Goal: Book appointment/travel/reservation

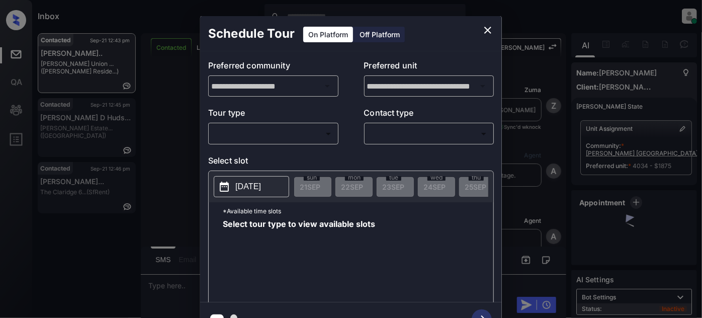
scroll to position [2129, 0]
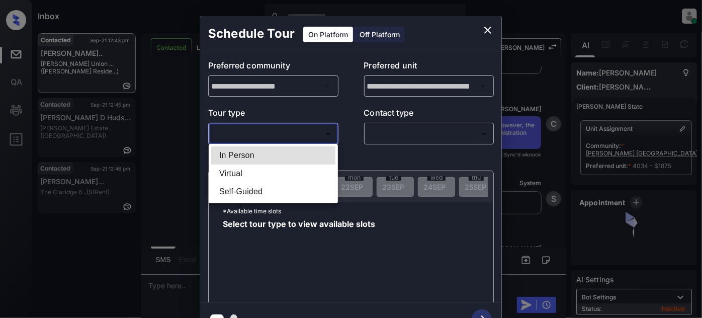
click at [289, 135] on body "Inbox [PERSON_NAME] Online Set yourself offline Set yourself on break Profile S…" at bounding box center [351, 159] width 702 height 318
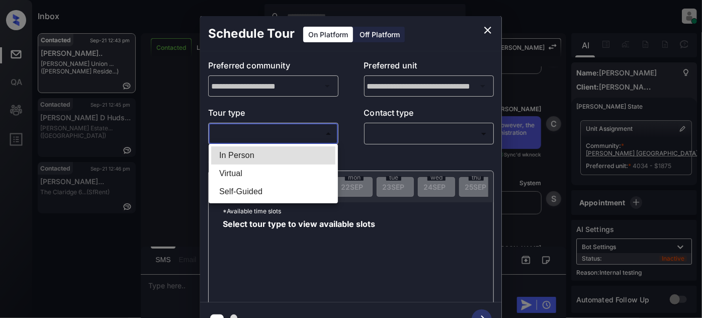
click at [487, 26] on div at bounding box center [351, 159] width 702 height 318
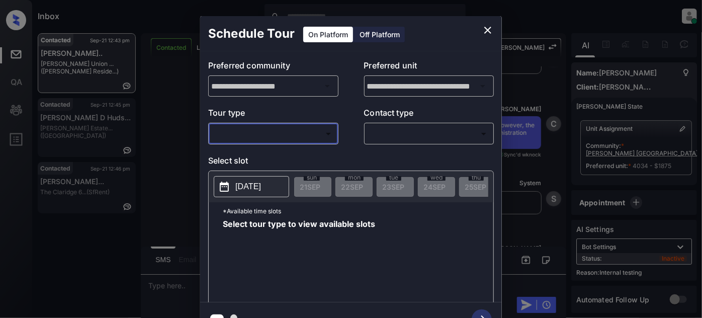
click at [486, 25] on icon "close" at bounding box center [487, 30] width 12 height 12
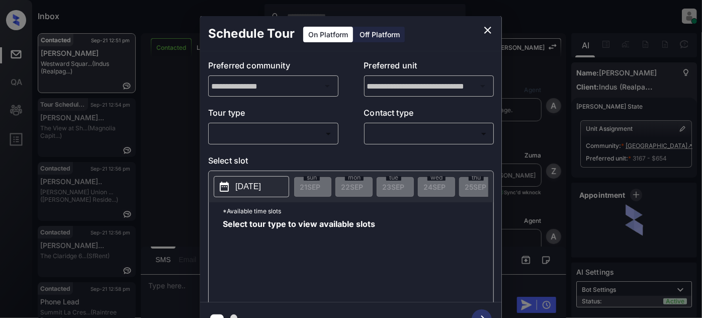
scroll to position [845, 0]
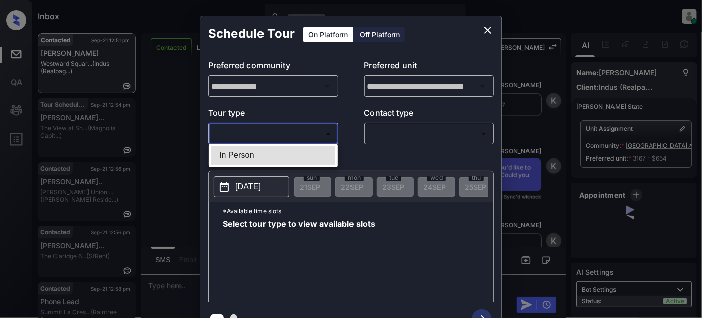
click at [300, 131] on body "Inbox Juan Carlos Manantan Online Set yourself offline Set yourself on break Pr…" at bounding box center [351, 159] width 702 height 318
click at [263, 151] on li "In Person" at bounding box center [273, 155] width 124 height 18
type input "********"
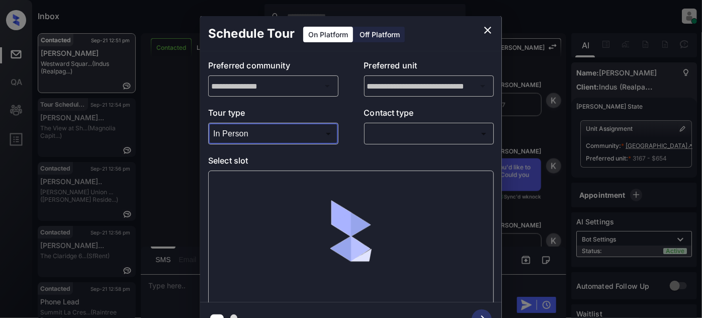
click at [423, 135] on body "Inbox Juan Carlos Manantan Online Set yourself offline Set yourself on break Pr…" at bounding box center [351, 159] width 702 height 318
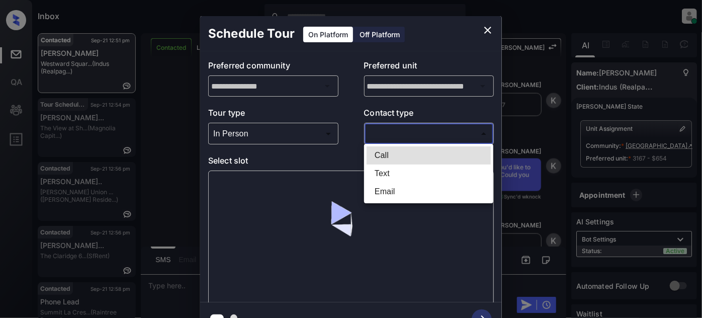
click at [391, 166] on li "Text" at bounding box center [428, 173] width 124 height 18
type input "****"
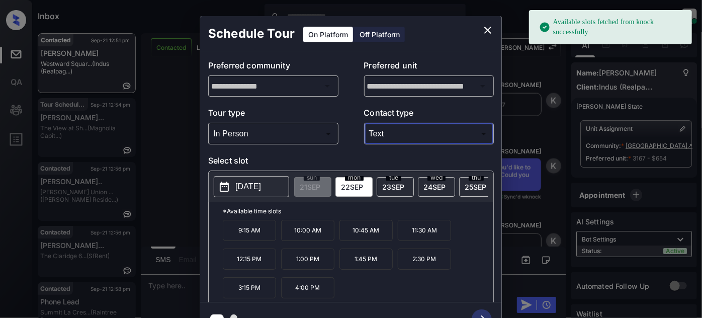
click at [255, 233] on p "9:15 AM" at bounding box center [249, 230] width 53 height 21
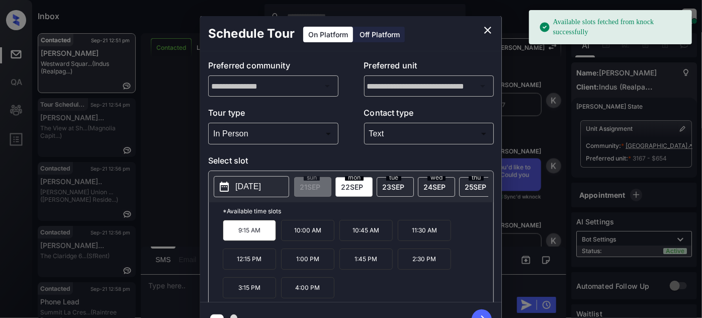
click at [480, 311] on icon "button" at bounding box center [481, 319] width 20 height 20
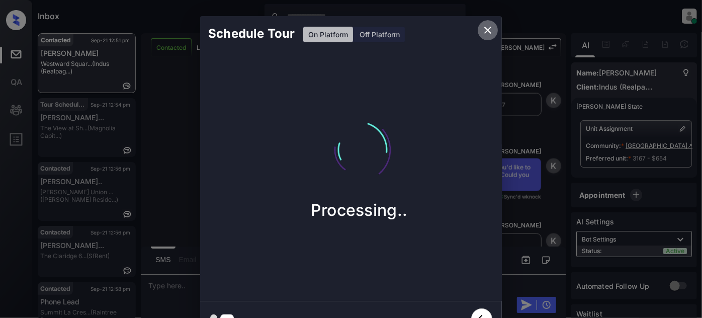
click at [486, 31] on icon "close" at bounding box center [487, 30] width 7 height 7
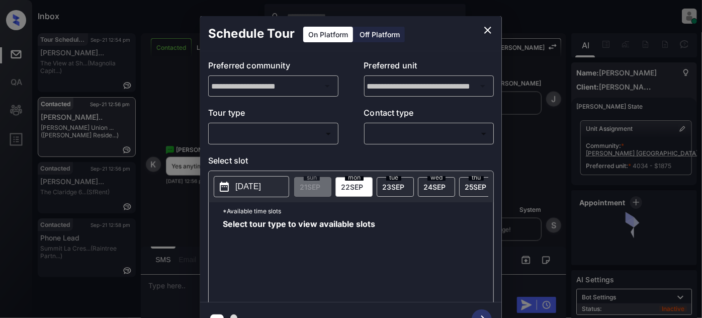
scroll to position [16, 0]
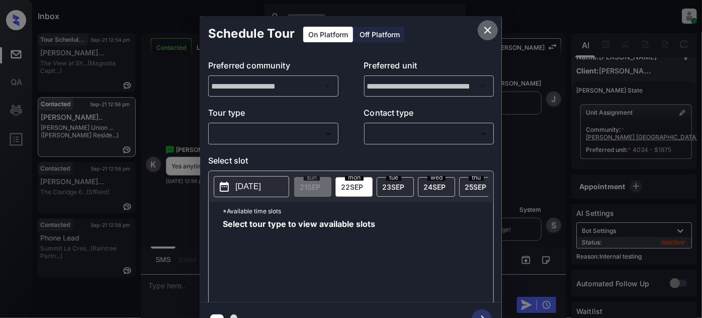
click at [485, 30] on icon "close" at bounding box center [487, 30] width 12 height 12
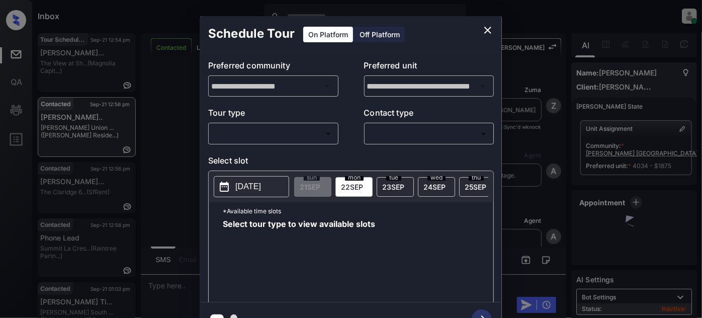
scroll to position [2699, 0]
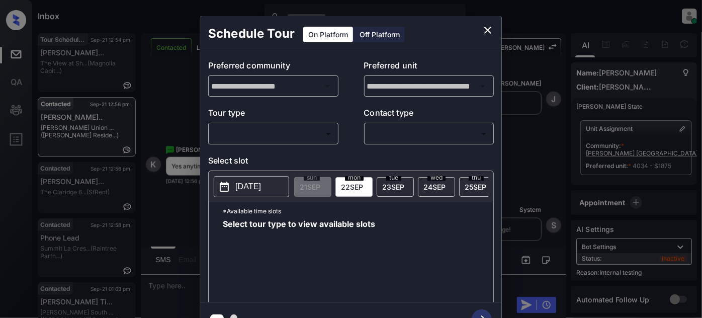
click at [291, 133] on body "Inbox Juan Carlos Manantan Online Set yourself offline Set yourself on break Pr…" at bounding box center [351, 159] width 702 height 318
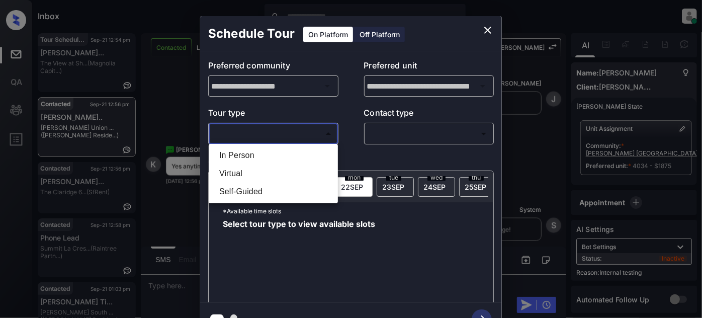
click at [266, 177] on li "Virtual" at bounding box center [273, 173] width 124 height 18
type input "*******"
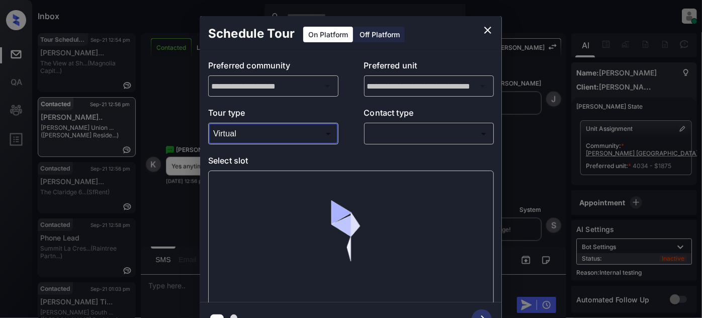
click at [386, 139] on body "Inbox Juan Carlos Manantan Online Set yourself offline Set yourself on break Pr…" at bounding box center [351, 159] width 702 height 318
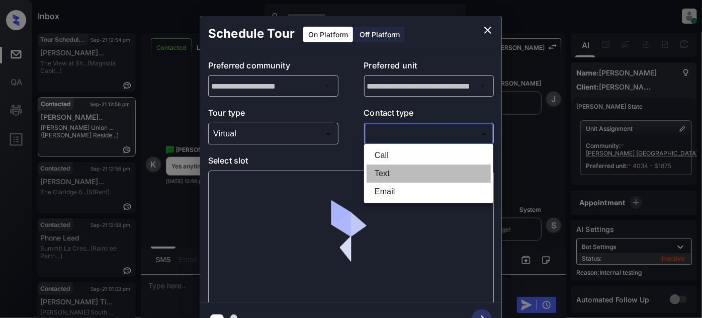
click at [383, 180] on li "Text" at bounding box center [428, 173] width 124 height 18
type input "****"
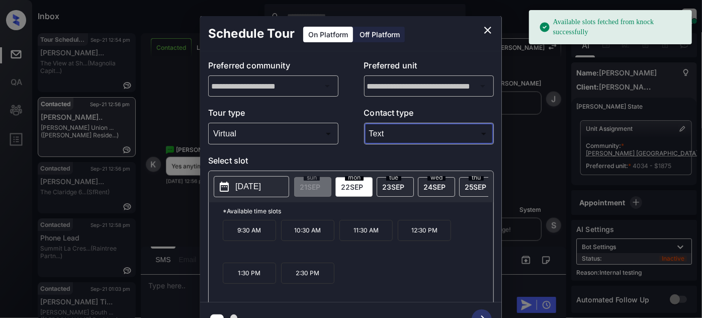
click at [261, 189] on p "2025-09-22" at bounding box center [248, 186] width 26 height 12
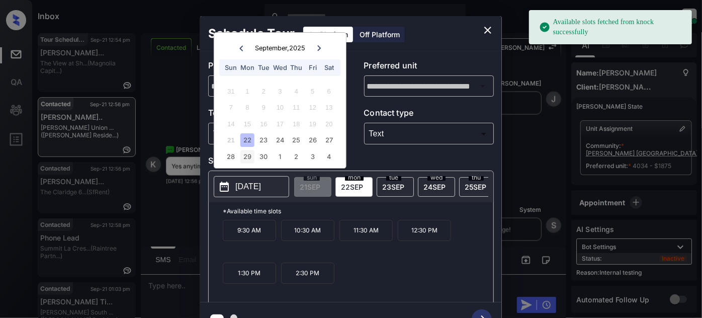
click at [246, 158] on div "29" at bounding box center [247, 157] width 14 height 14
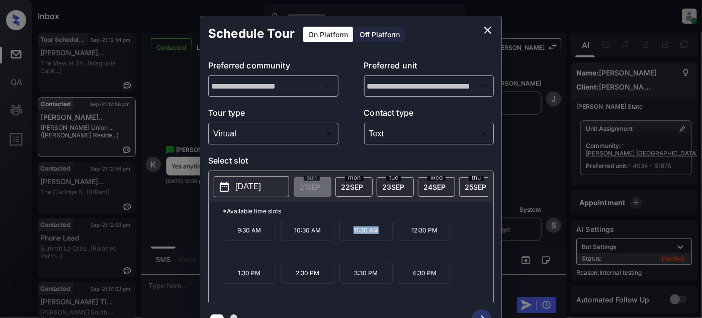
drag, startPoint x: 361, startPoint y: 236, endPoint x: 350, endPoint y: 236, distance: 11.1
click at [350, 236] on p "11:30 AM" at bounding box center [365, 230] width 53 height 21
copy p "11:30 AM"
click at [484, 33] on icon "close" at bounding box center [487, 30] width 7 height 7
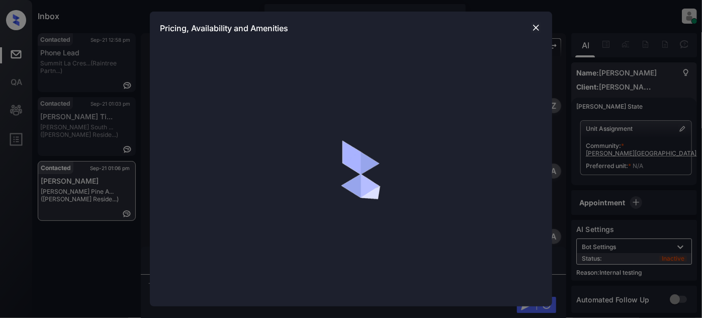
scroll to position [308, 0]
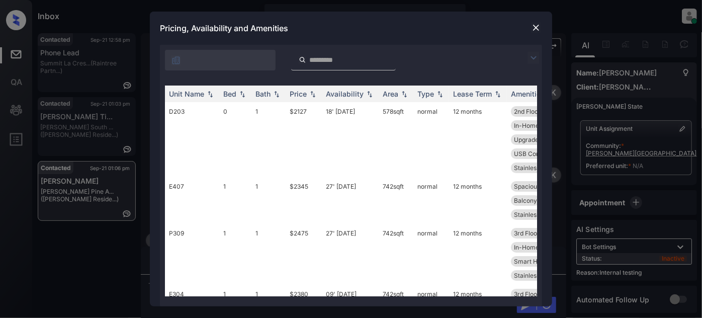
click at [534, 55] on img at bounding box center [533, 58] width 12 height 12
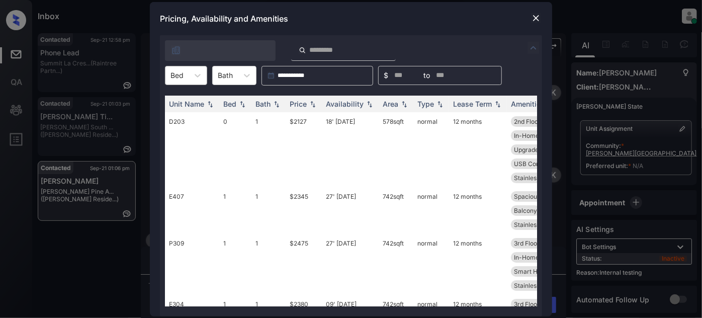
click at [184, 75] on div "Bed" at bounding box center [176, 75] width 23 height 15
click at [185, 117] on div "1" at bounding box center [186, 118] width 42 height 18
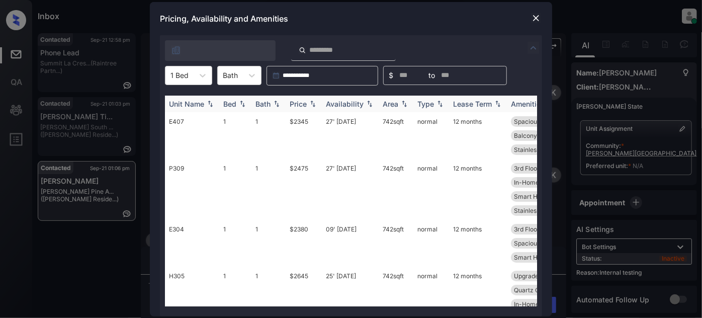
click at [292, 102] on div "Price" at bounding box center [297, 104] width 17 height 9
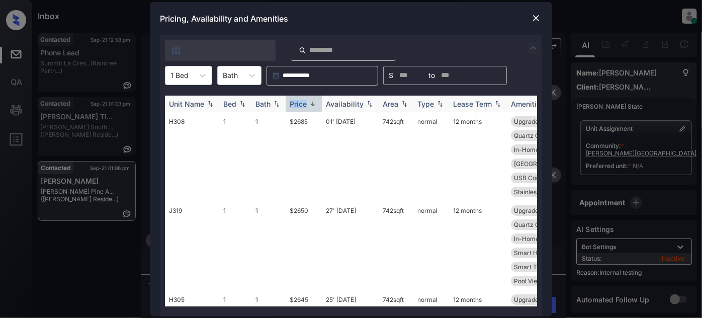
click at [292, 102] on div "Price" at bounding box center [297, 104] width 17 height 9
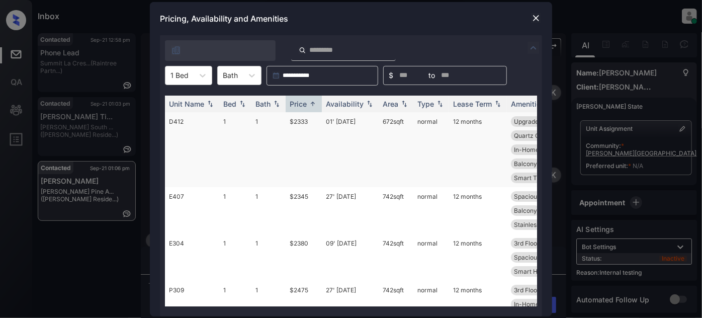
click at [357, 123] on td "01' Aug 25" at bounding box center [350, 149] width 57 height 75
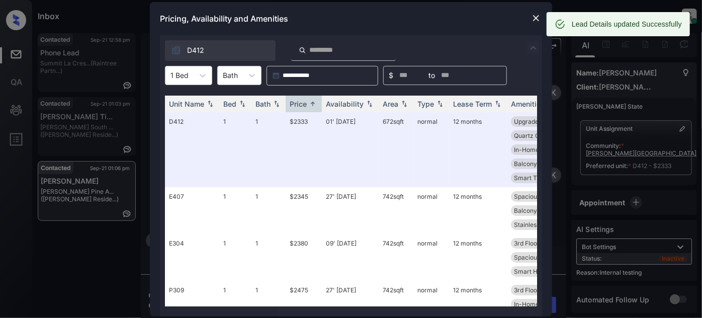
click at [536, 16] on img at bounding box center [536, 18] width 10 height 10
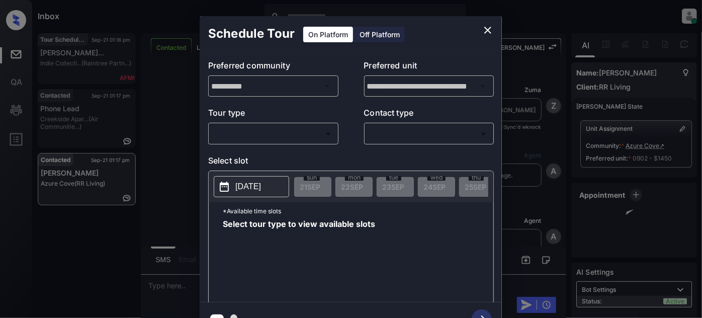
scroll to position [3305, 0]
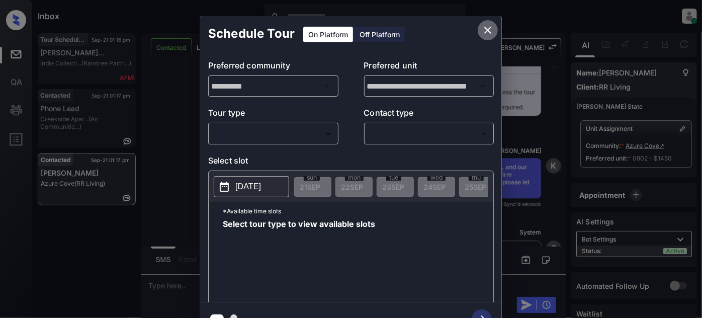
click at [489, 28] on icon "close" at bounding box center [487, 30] width 12 height 12
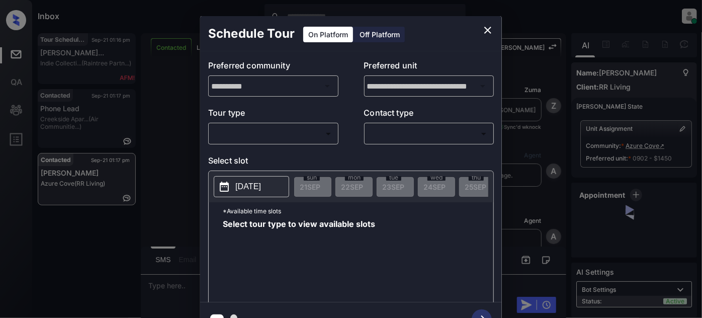
scroll to position [3370, 0]
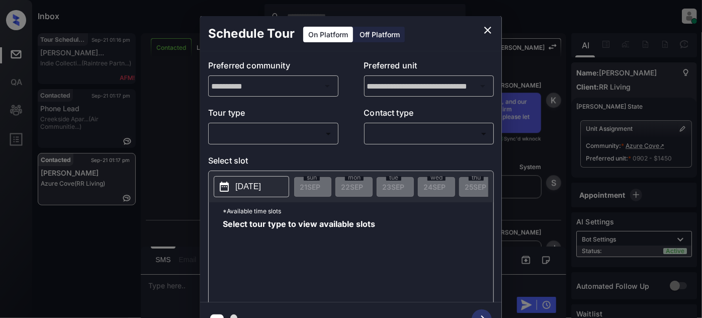
click at [312, 135] on body "Inbox Juan Carlos Manantan Online Set yourself offline Set yourself on break Pr…" at bounding box center [351, 159] width 702 height 318
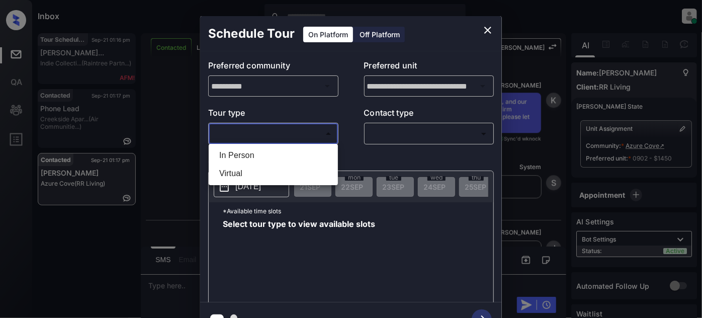
click at [286, 153] on li "In Person" at bounding box center [273, 155] width 124 height 18
type input "********"
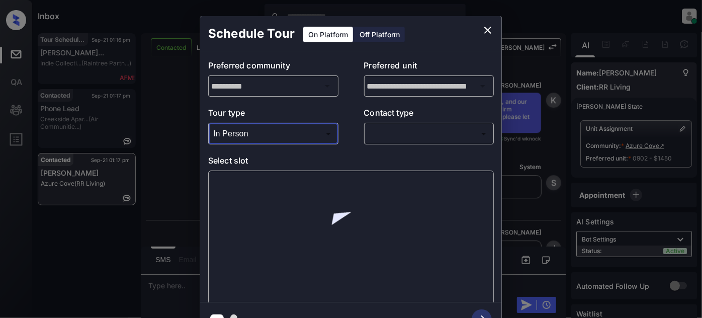
click at [411, 132] on body "Inbox Juan Carlos Manantan Online Set yourself offline Set yourself on break Pr…" at bounding box center [351, 159] width 702 height 318
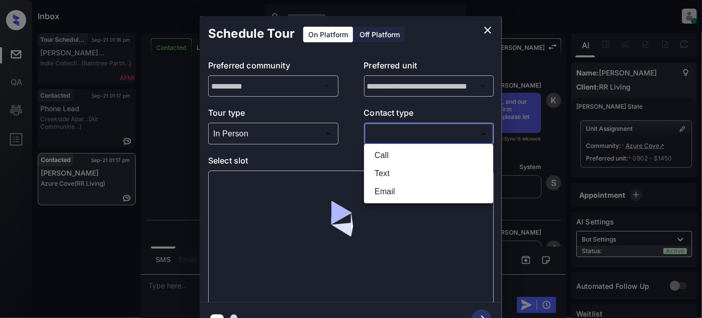
click at [383, 170] on li "Text" at bounding box center [428, 173] width 124 height 18
type input "****"
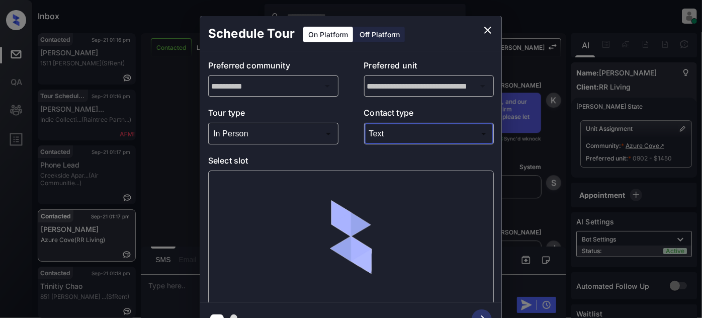
click at [483, 25] on icon "close" at bounding box center [487, 30] width 12 height 12
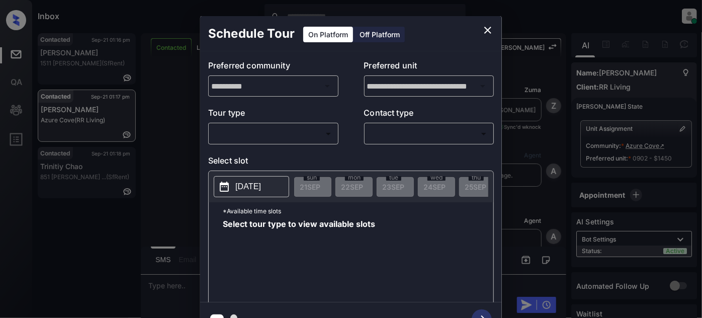
scroll to position [3370, 0]
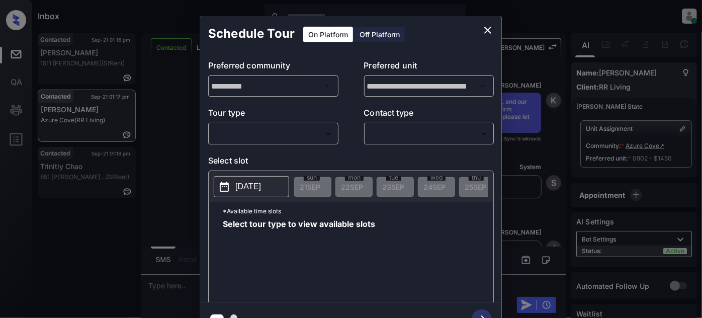
click at [294, 135] on body "Inbox Juan Carlos Manantan Online Set yourself offline Set yourself on break Pr…" at bounding box center [351, 159] width 702 height 318
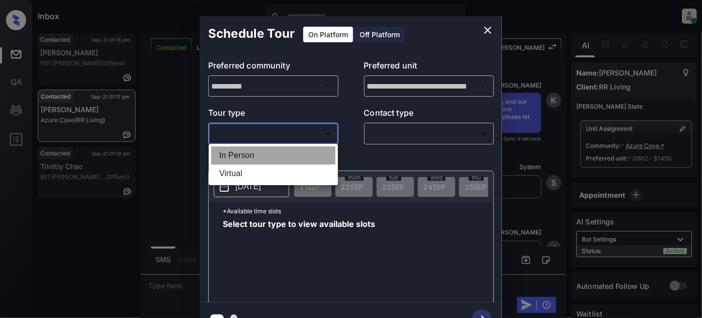
click at [262, 154] on li "In Person" at bounding box center [273, 155] width 124 height 18
type input "********"
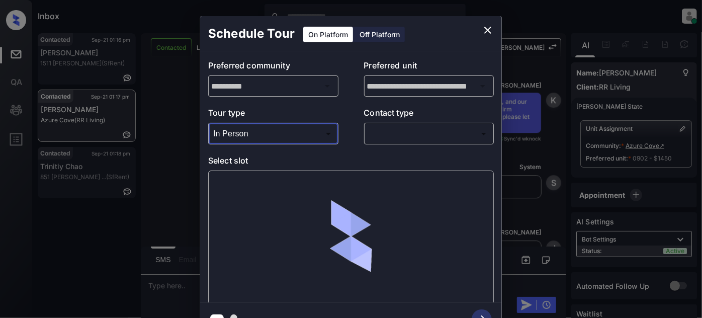
click at [423, 133] on body "Inbox Juan Carlos Manantan Online Set yourself offline Set yourself on break Pr…" at bounding box center [351, 159] width 702 height 318
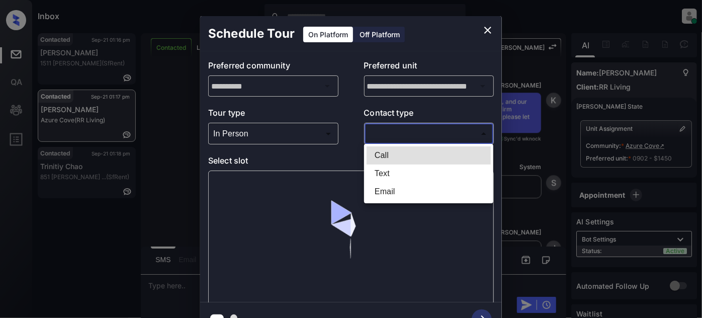
click at [405, 171] on li "Text" at bounding box center [428, 173] width 124 height 18
type input "****"
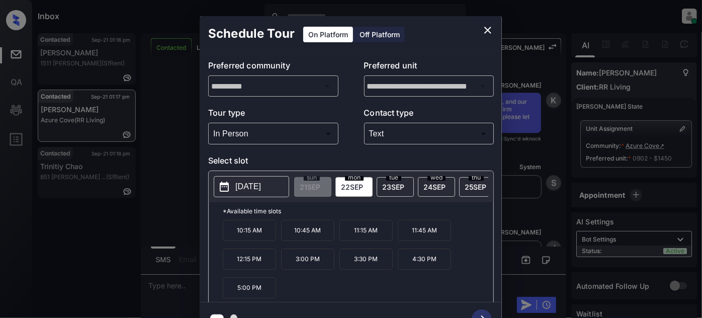
click at [255, 265] on p "12:15 PM" at bounding box center [249, 258] width 53 height 21
click at [481, 312] on icon "button" at bounding box center [481, 319] width 20 height 20
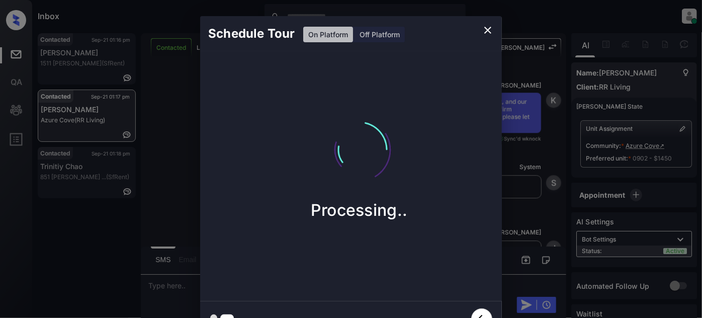
click at [486, 34] on icon "close" at bounding box center [487, 30] width 12 height 12
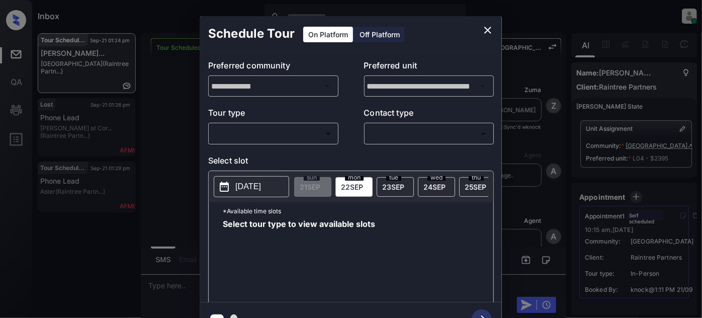
scroll to position [1030, 0]
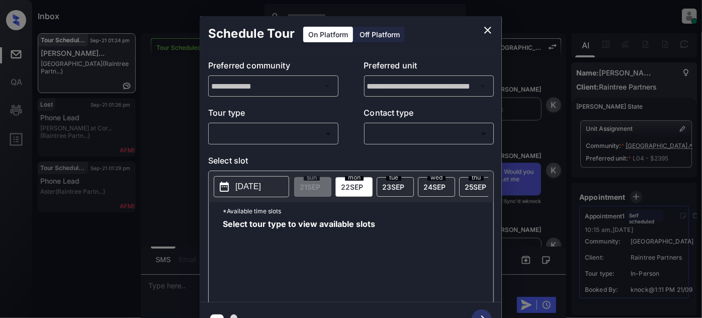
click at [283, 134] on body "Inbox [PERSON_NAME] Online Set yourself offline Set yourself on break Profile S…" at bounding box center [351, 159] width 702 height 318
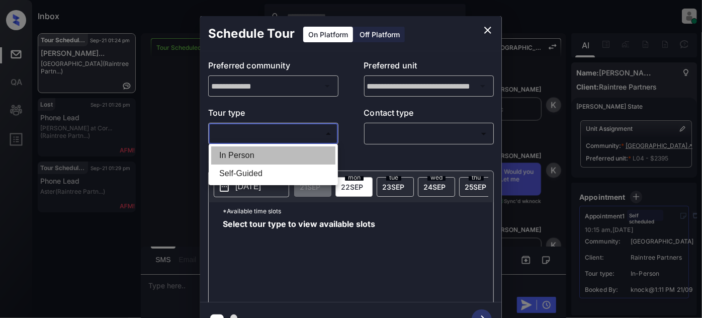
click at [249, 156] on li "In Person" at bounding box center [273, 155] width 124 height 18
type input "********"
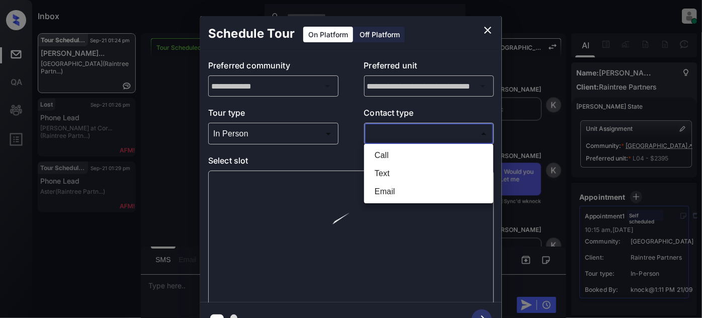
click at [407, 138] on body "Inbox [PERSON_NAME] Online Set yourself offline Set yourself on break Profile S…" at bounding box center [351, 159] width 702 height 318
click at [377, 176] on li "Text" at bounding box center [428, 173] width 124 height 18
type input "****"
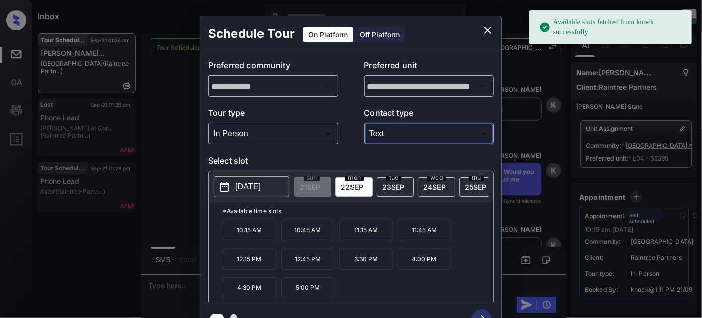
click at [301, 290] on p "5:00 PM" at bounding box center [307, 287] width 53 height 21
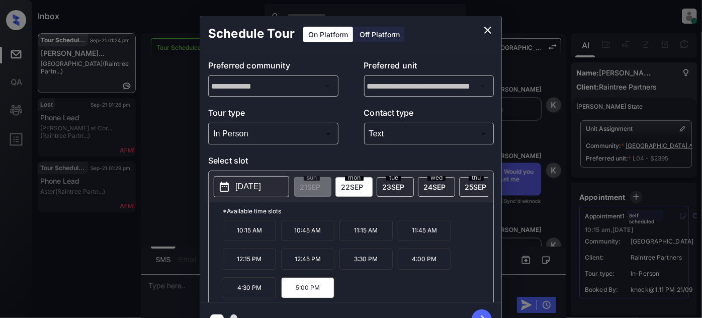
click at [481, 312] on icon "button" at bounding box center [481, 319] width 20 height 20
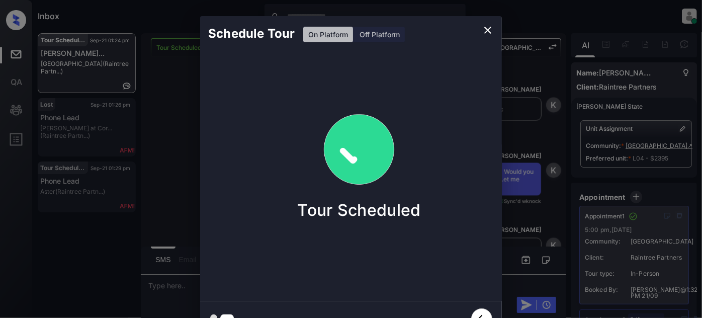
drag, startPoint x: 498, startPoint y: 31, endPoint x: 491, endPoint y: 33, distance: 7.3
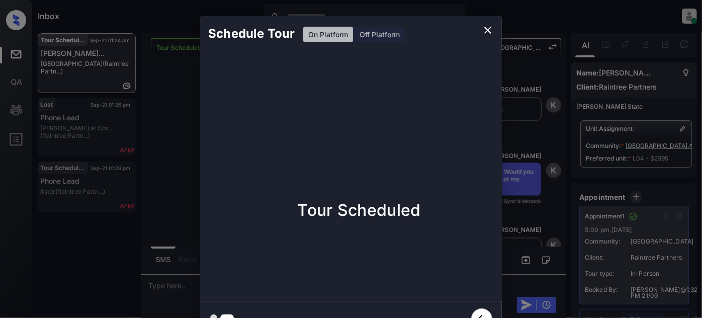
click at [497, 31] on div "Schedule Tour On Platform Off Platform Tour Scheduled" at bounding box center [351, 176] width 302 height 320
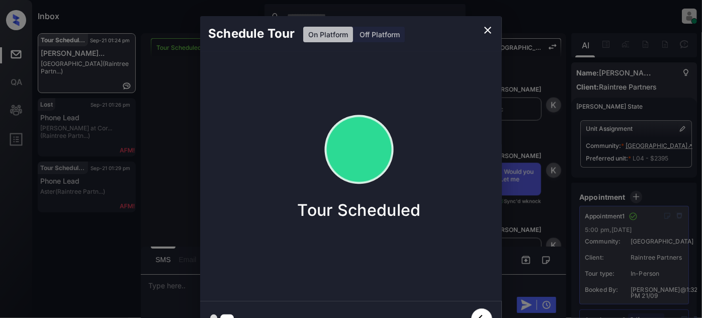
scroll to position [0, 7]
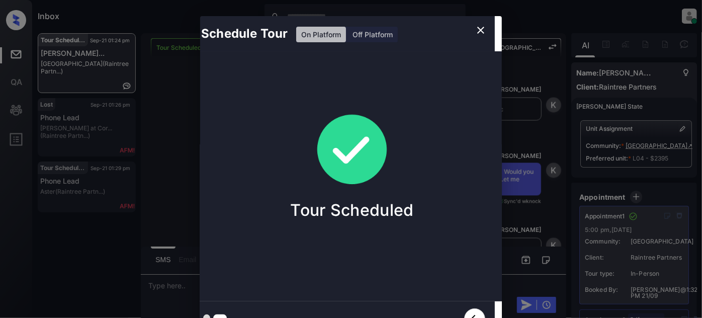
click at [490, 33] on div "Schedule Tour On Platform Off Platform" at bounding box center [344, 33] width 302 height 35
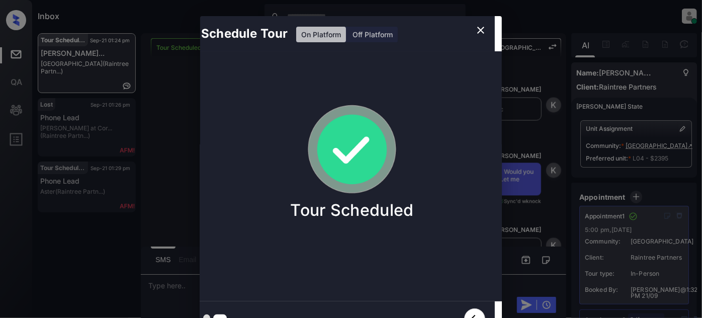
click at [485, 31] on icon "close" at bounding box center [480, 30] width 12 height 12
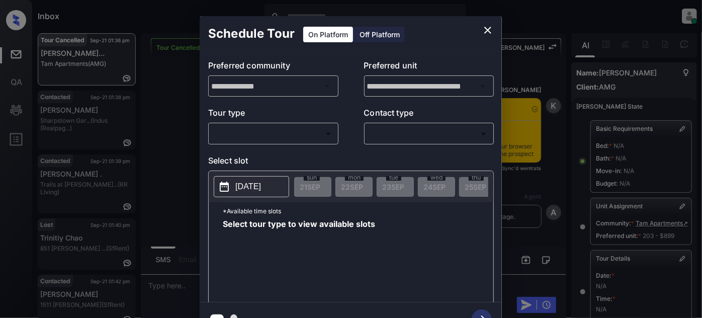
scroll to position [137, 0]
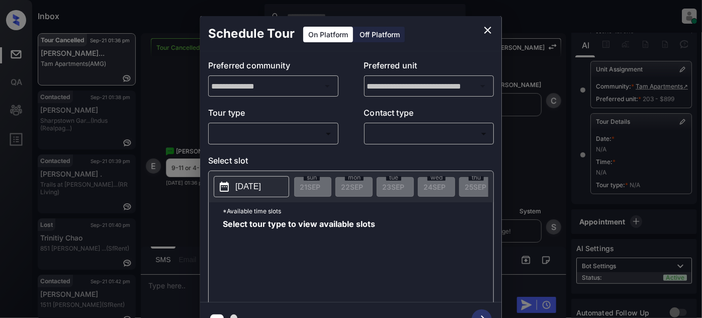
click at [286, 126] on body "Inbox Juan Carlos Manantan Online Set yourself offline Set yourself on break Pr…" at bounding box center [351, 159] width 702 height 318
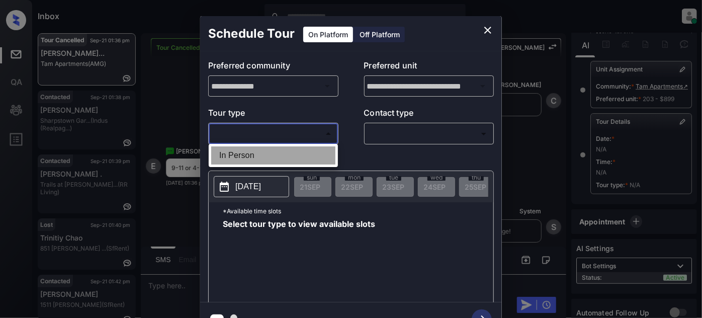
drag, startPoint x: 272, startPoint y: 157, endPoint x: 394, endPoint y: 150, distance: 122.8
click at [277, 155] on li "In Person" at bounding box center [273, 155] width 124 height 18
type input "********"
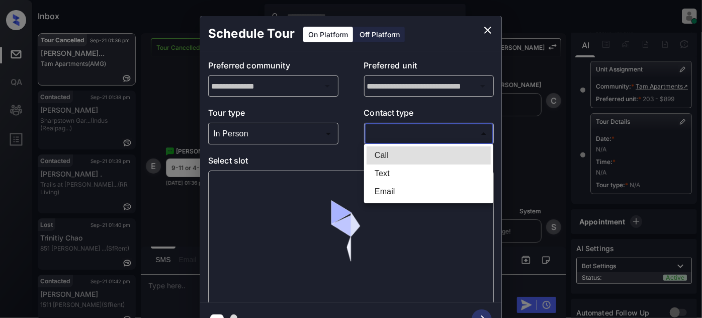
click at [401, 136] on body "Inbox Juan Carlos Manantan Online Set yourself offline Set yourself on break Pr…" at bounding box center [351, 159] width 702 height 318
click at [391, 173] on li "Text" at bounding box center [428, 173] width 124 height 18
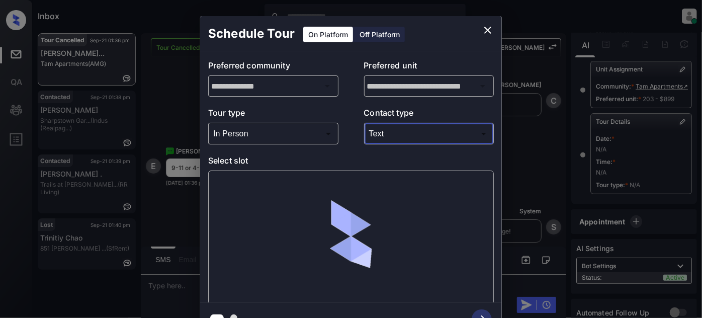
type input "****"
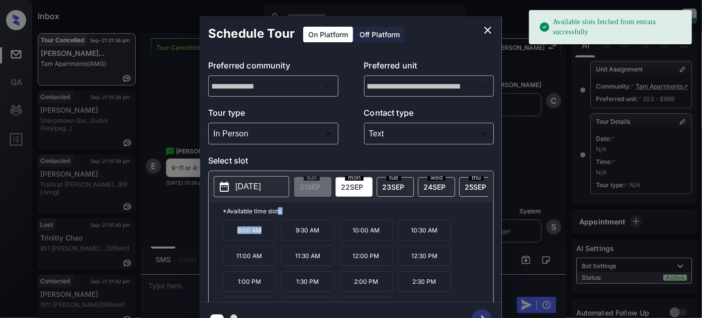
drag, startPoint x: 269, startPoint y: 235, endPoint x: 278, endPoint y: 218, distance: 19.3
click at [278, 218] on div "*Available time slots 9:00 AM 9:30 AM 10:00 AM 10:30 AM 11:00 AM 11:30 AM 12:00…" at bounding box center [351, 253] width 284 height 103
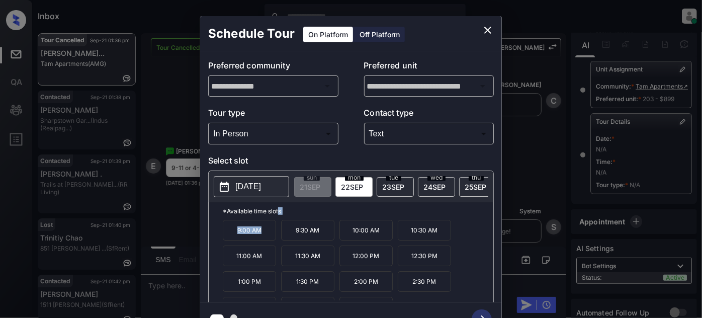
click at [214, 234] on div "*Available time slots 9:00 AM 9:30 AM 10:00 AM 10:30 AM 11:00 AM 11:30 AM 12:00…" at bounding box center [351, 253] width 284 height 103
drag, startPoint x: 216, startPoint y: 234, endPoint x: 259, endPoint y: 233, distance: 43.7
click at [259, 233] on div "*Available time slots 9:00 AM 9:30 AM 10:00 AM 10:30 AM 11:00 AM 11:30 AM 12:00…" at bounding box center [351, 253] width 284 height 103
copy p "9:00 AM"
click at [494, 26] on button "close" at bounding box center [487, 30] width 20 height 20
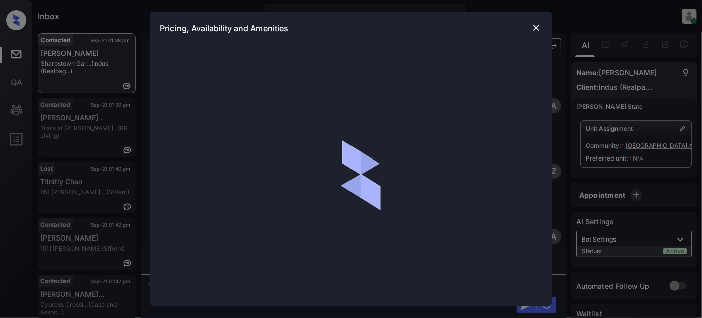
scroll to position [11, 0]
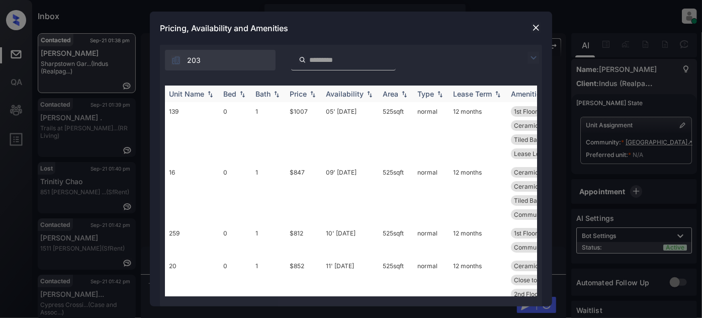
click at [293, 92] on div "Price" at bounding box center [297, 93] width 17 height 9
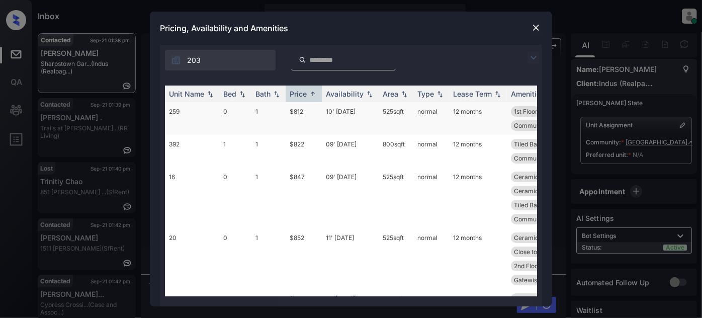
click at [352, 114] on td "10' Sep 25" at bounding box center [350, 118] width 57 height 33
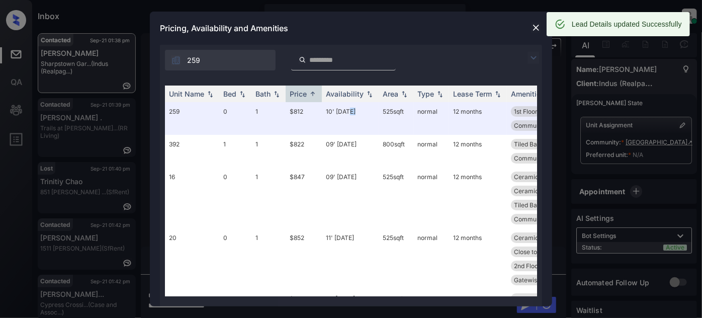
click at [532, 25] on img at bounding box center [536, 28] width 10 height 10
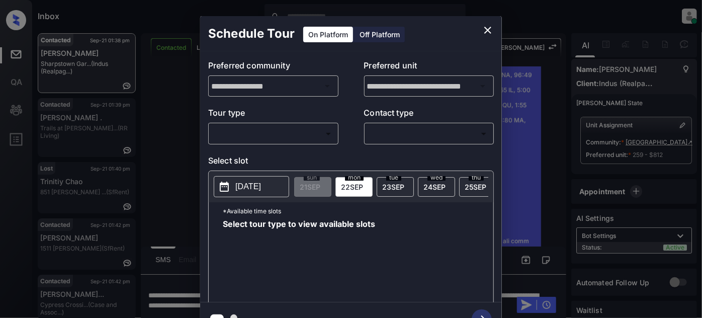
scroll to position [11, 0]
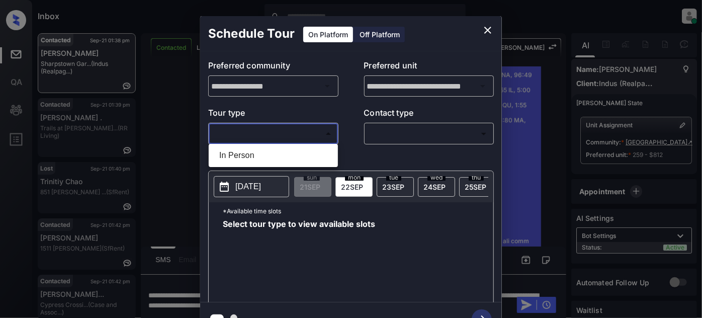
click at [289, 132] on body "Inbox Juan Carlos Manantan Online Set yourself offline Set yourself on break Pr…" at bounding box center [351, 159] width 702 height 318
click at [274, 152] on li "In Person" at bounding box center [273, 155] width 124 height 18
type input "********"
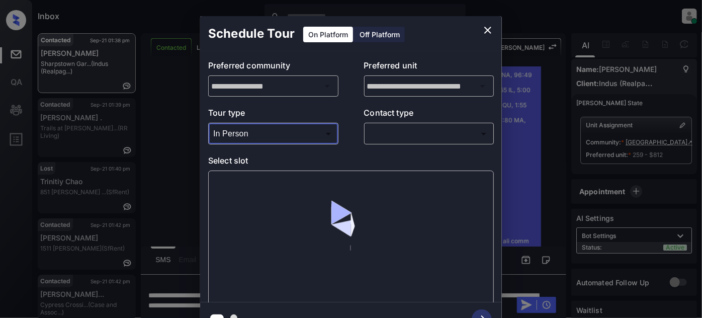
click at [413, 130] on body "Inbox Juan Carlos Manantan Online Set yourself offline Set yourself on break Pr…" at bounding box center [351, 159] width 702 height 318
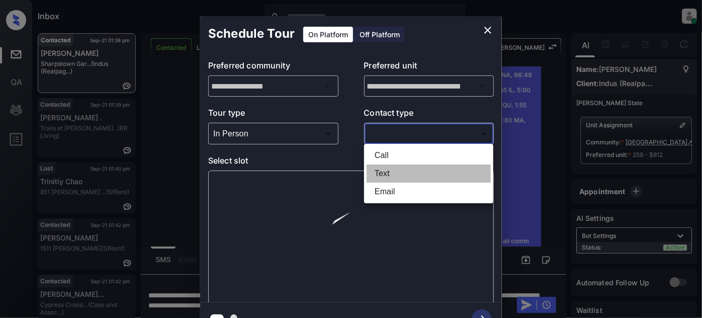
click at [386, 179] on li "Text" at bounding box center [428, 173] width 124 height 18
type input "****"
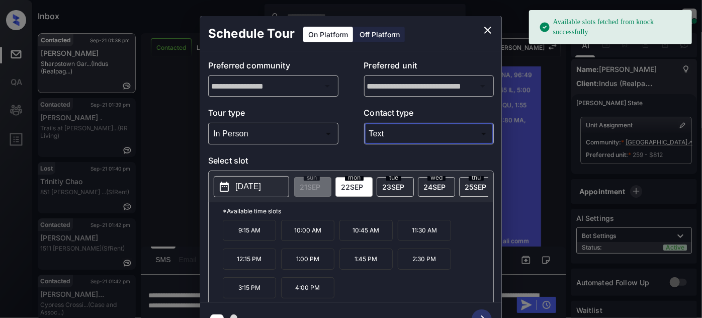
click at [306, 238] on p "10:00 AM" at bounding box center [307, 230] width 53 height 21
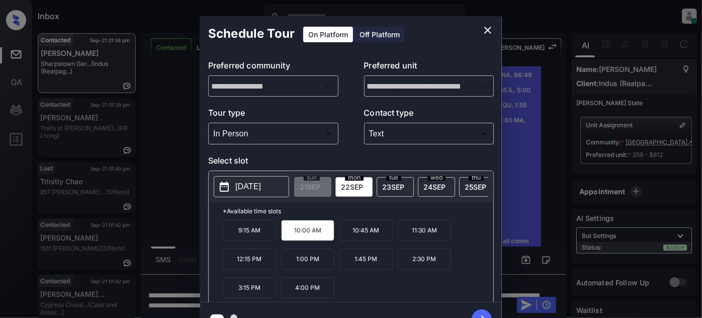
click at [482, 312] on icon "button" at bounding box center [481, 319] width 20 height 20
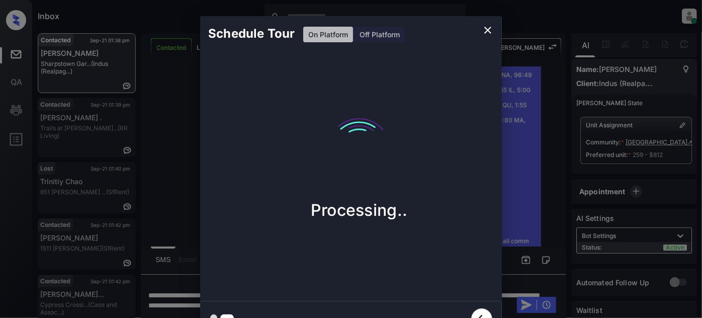
scroll to position [16, 0]
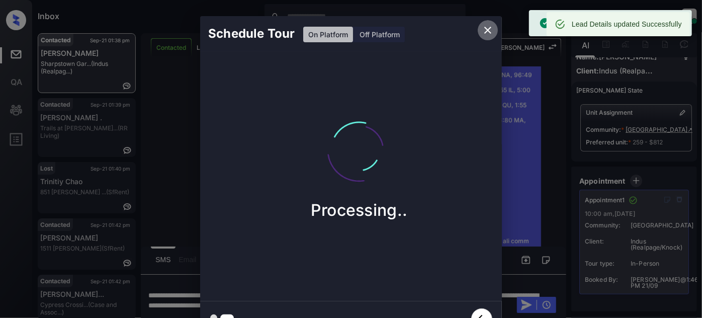
click at [491, 35] on icon "close" at bounding box center [487, 30] width 12 height 12
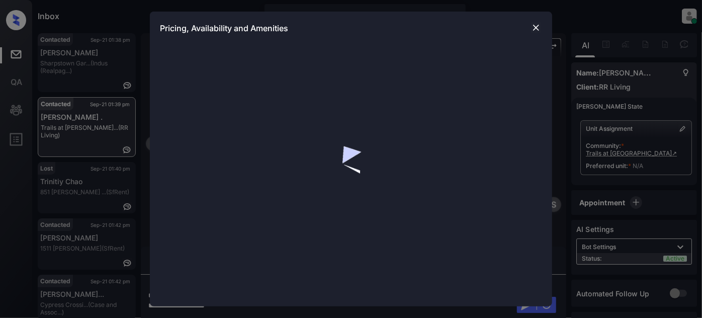
scroll to position [18, 0]
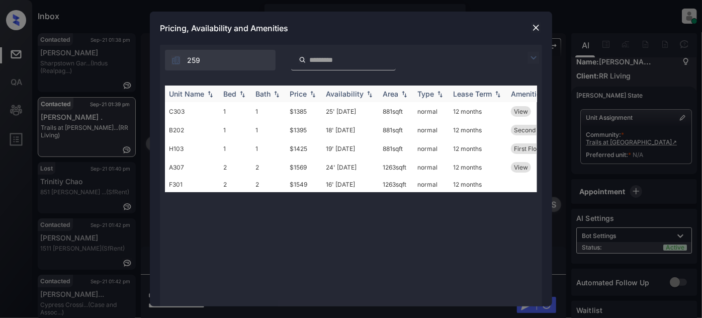
click at [307, 101] on th "Price" at bounding box center [303, 93] width 36 height 17
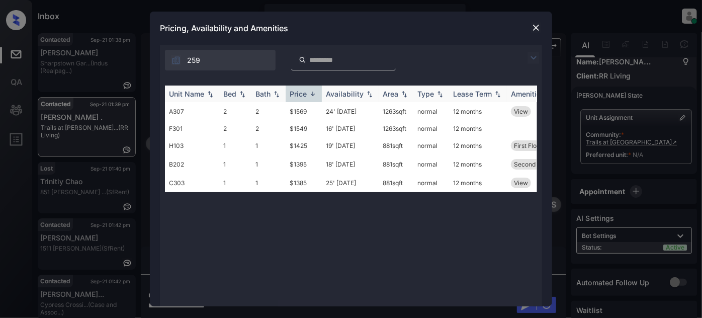
click at [311, 94] on img at bounding box center [313, 94] width 10 height 8
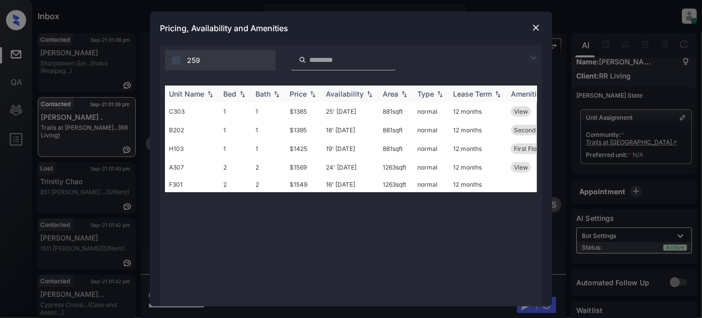
click at [317, 98] on th "Price" at bounding box center [303, 93] width 36 height 17
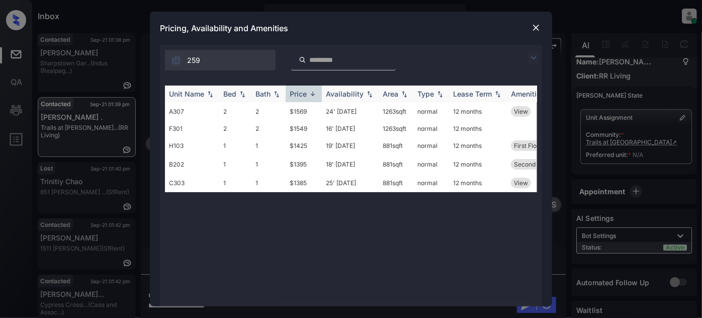
click at [315, 96] on img at bounding box center [313, 94] width 10 height 8
click at [538, 25] on img at bounding box center [536, 28] width 10 height 10
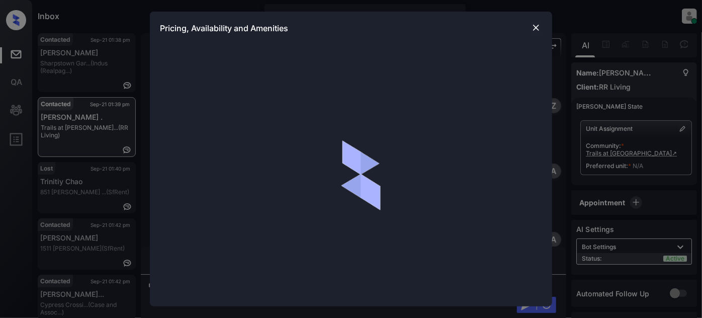
scroll to position [18, 0]
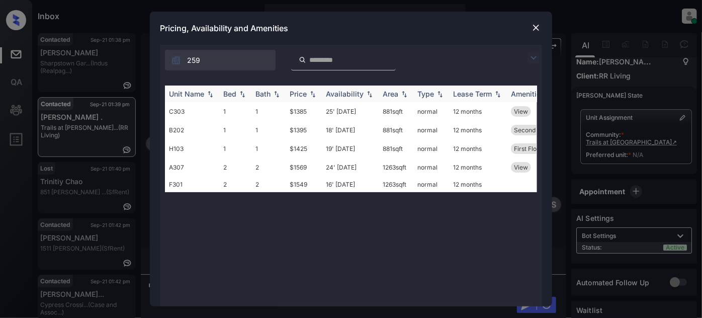
click at [304, 94] on div "Price" at bounding box center [297, 93] width 17 height 9
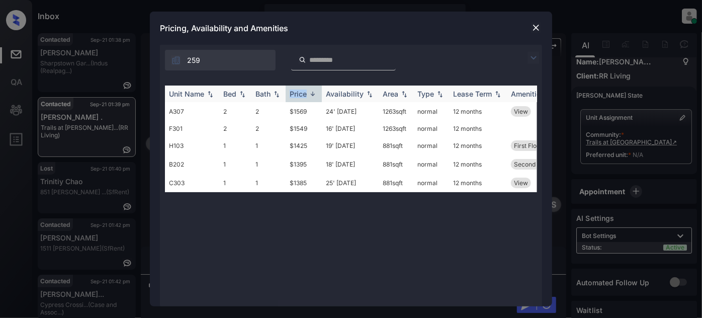
click at [304, 94] on div "Price" at bounding box center [297, 93] width 17 height 9
click at [536, 26] on img at bounding box center [536, 28] width 10 height 10
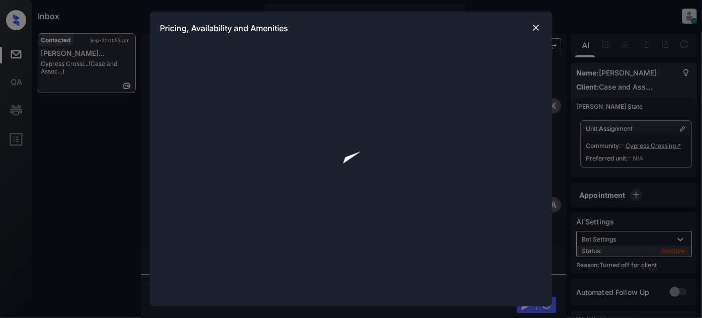
scroll to position [16, 0]
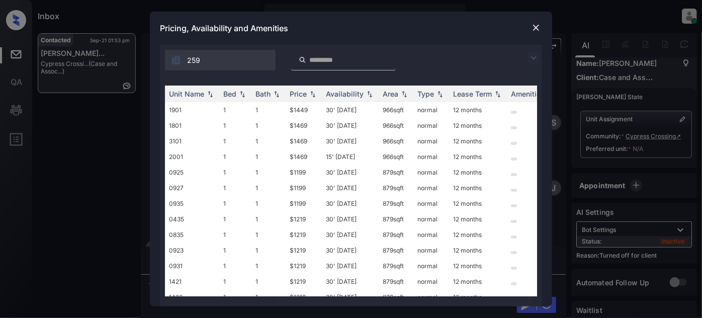
click at [534, 56] on img at bounding box center [533, 58] width 12 height 12
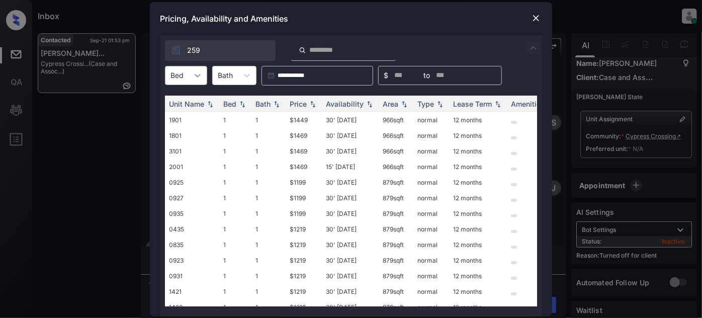
click at [189, 74] on div at bounding box center [197, 75] width 18 height 18
click at [189, 98] on div "1" at bounding box center [186, 100] width 42 height 18
click at [314, 102] on img at bounding box center [313, 103] width 10 height 7
click at [358, 120] on td "30' Aug 25" at bounding box center [350, 120] width 57 height 16
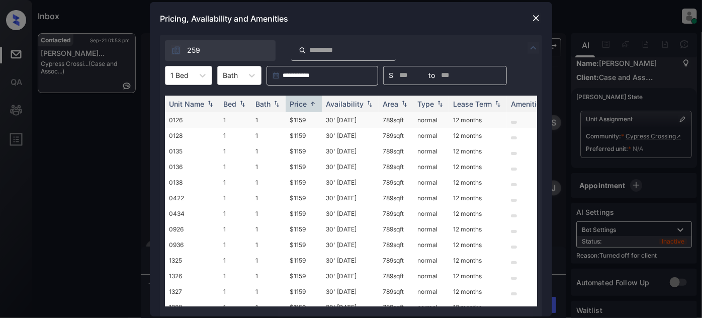
click at [358, 120] on td "30' Aug 25" at bounding box center [350, 120] width 57 height 16
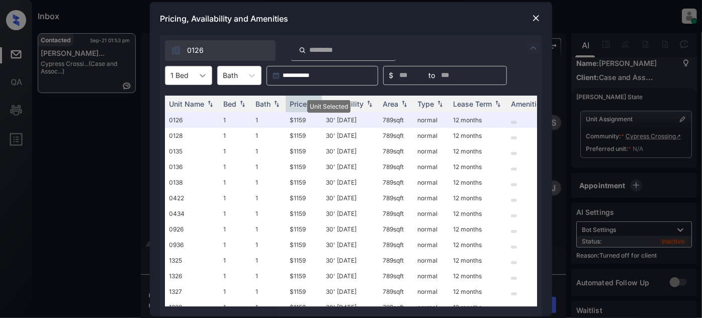
click at [203, 78] on icon at bounding box center [202, 75] width 10 height 10
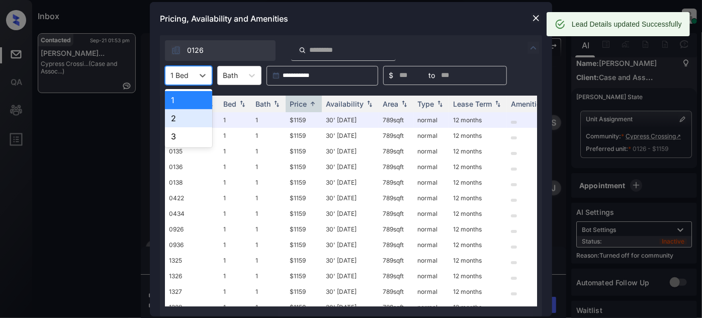
click at [181, 117] on div "2" at bounding box center [188, 118] width 47 height 18
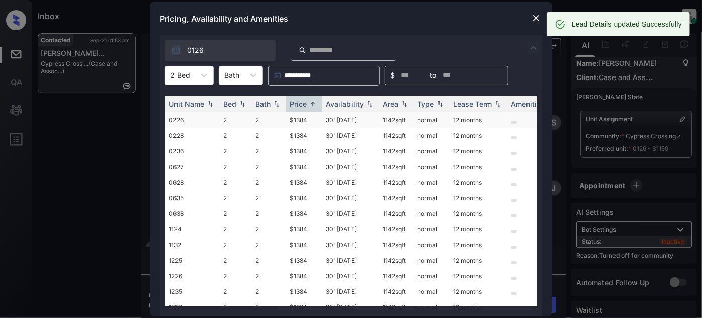
click at [344, 122] on td "30' Aug 25" at bounding box center [350, 120] width 57 height 16
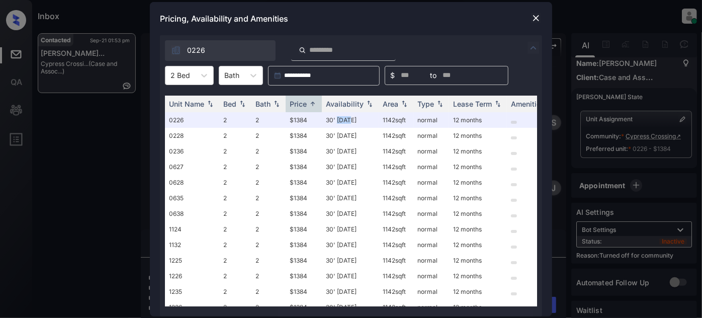
click at [533, 21] on img at bounding box center [536, 18] width 10 height 10
